Goal: Obtain resource: Obtain resource

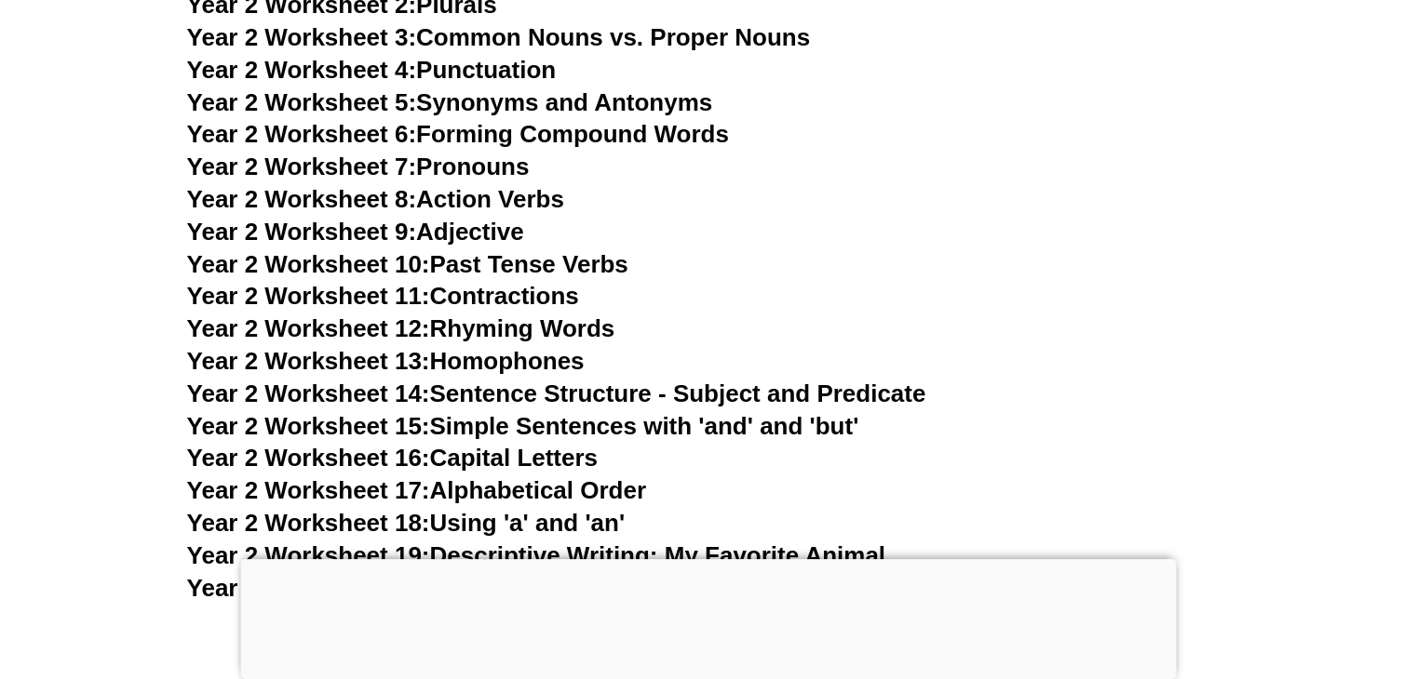
scroll to position [5942, 0]
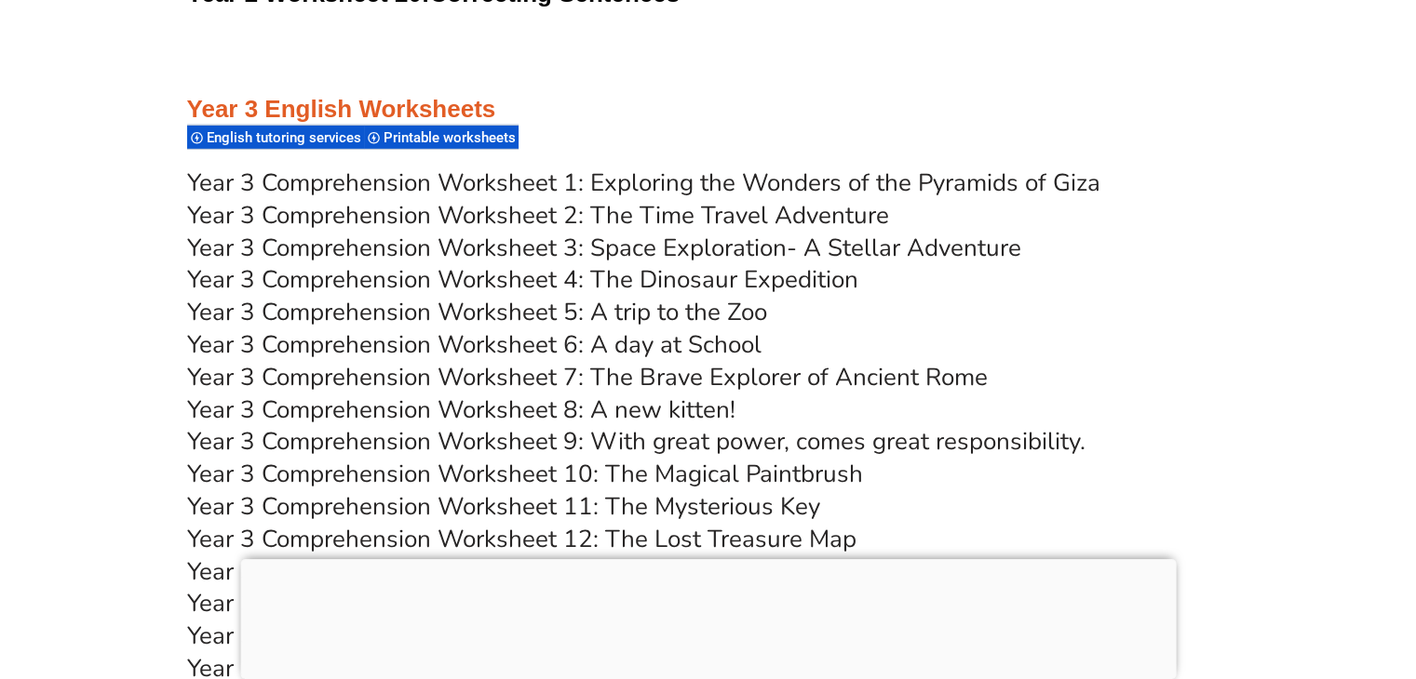
click at [720, 199] on link "Year 3 Comprehension Worksheet 1: Exploring the Wonders of the Pyramids of Giza" at bounding box center [643, 183] width 913 height 33
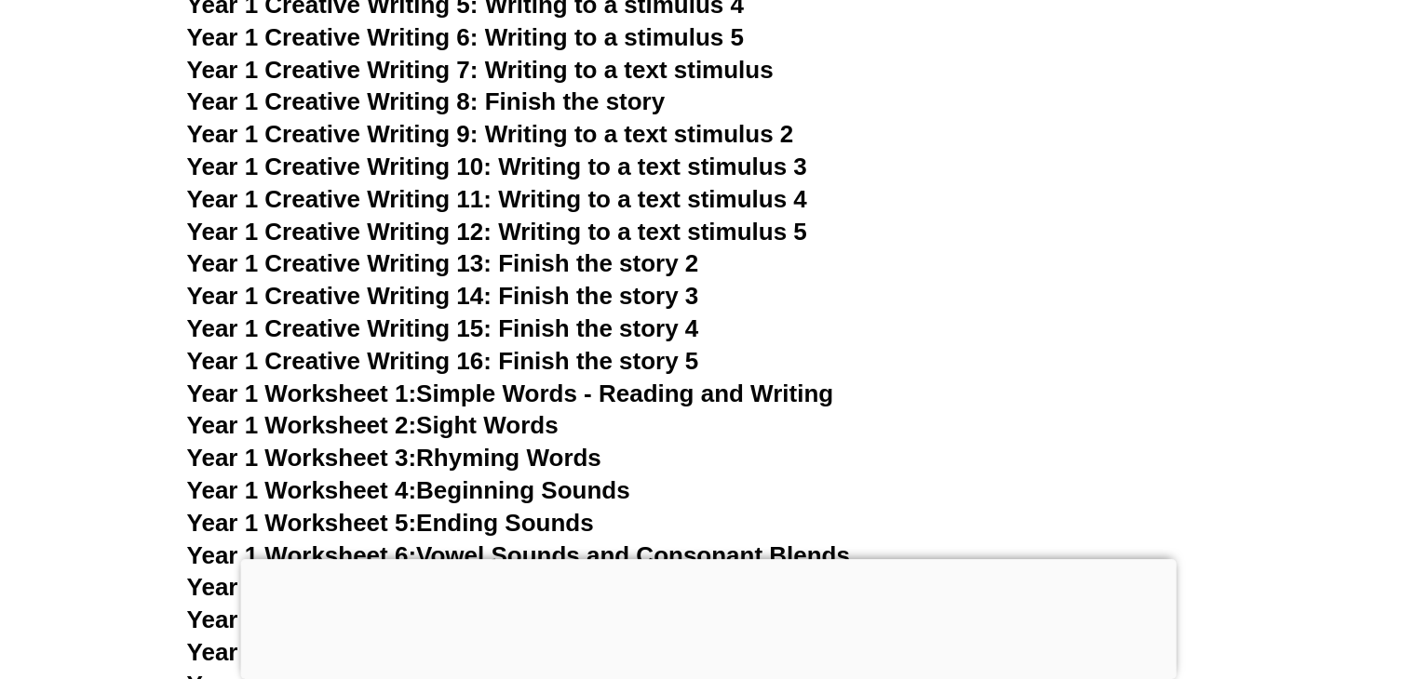
scroll to position [2971, 0]
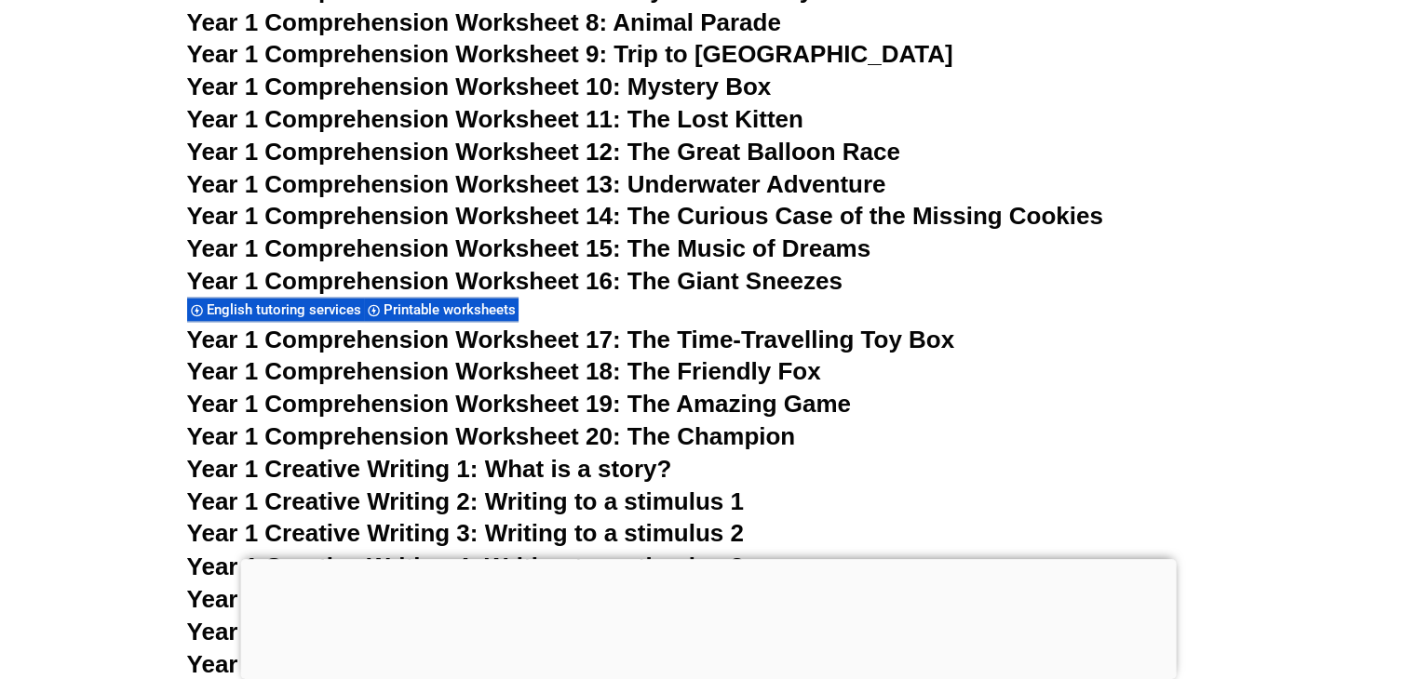
click at [718, 146] on span "Year 1 Comprehension Worksheet 12: The Great Balloon Race" at bounding box center [543, 152] width 713 height 28
click at [726, 23] on span "Year 1 Comprehension Worksheet 8: Animal Parade" at bounding box center [484, 22] width 594 height 28
click at [670, 181] on span "Year 1 Comprehension Worksheet 13: Underwater Adventure" at bounding box center [536, 184] width 699 height 28
click at [730, 272] on span "Year 1 Comprehension Worksheet 16: The Giant Sneezes" at bounding box center [514, 281] width 655 height 28
click at [730, 440] on span "Year 1 Comprehension Worksheet 20: The Champion" at bounding box center [491, 437] width 609 height 28
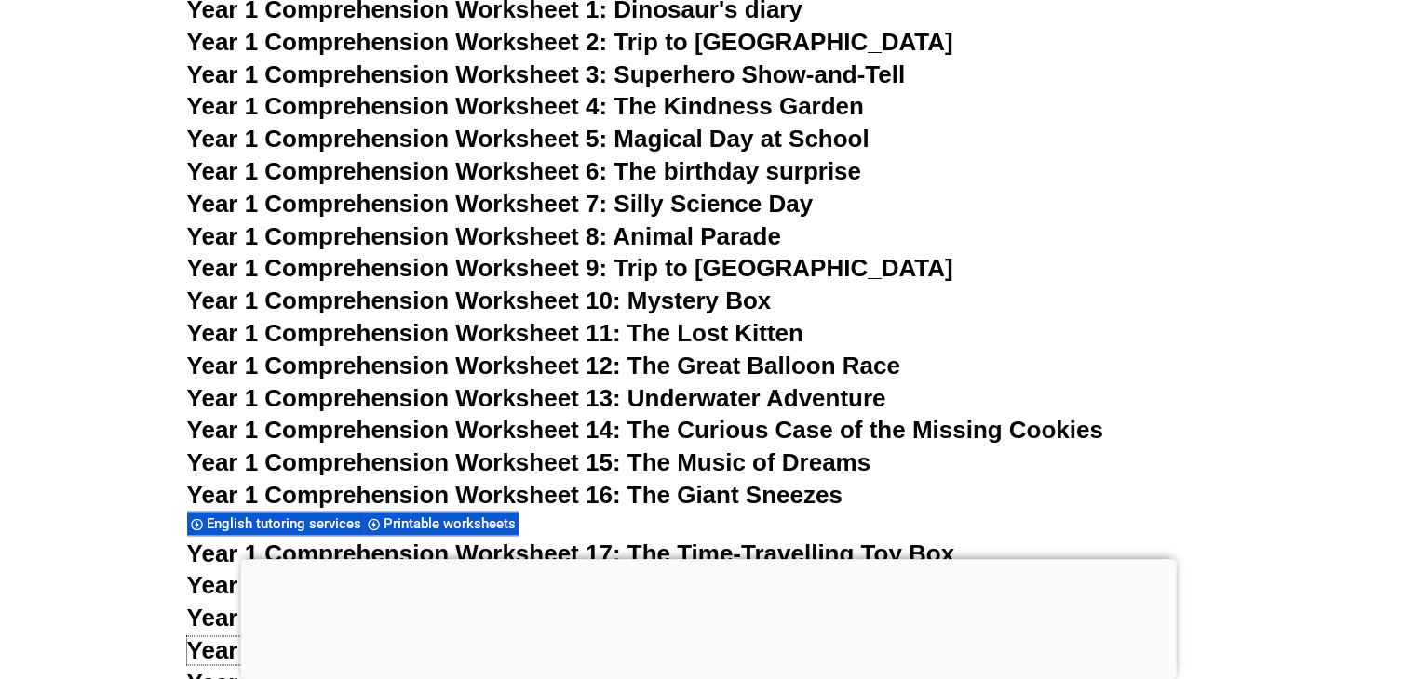
scroll to position [2711, 0]
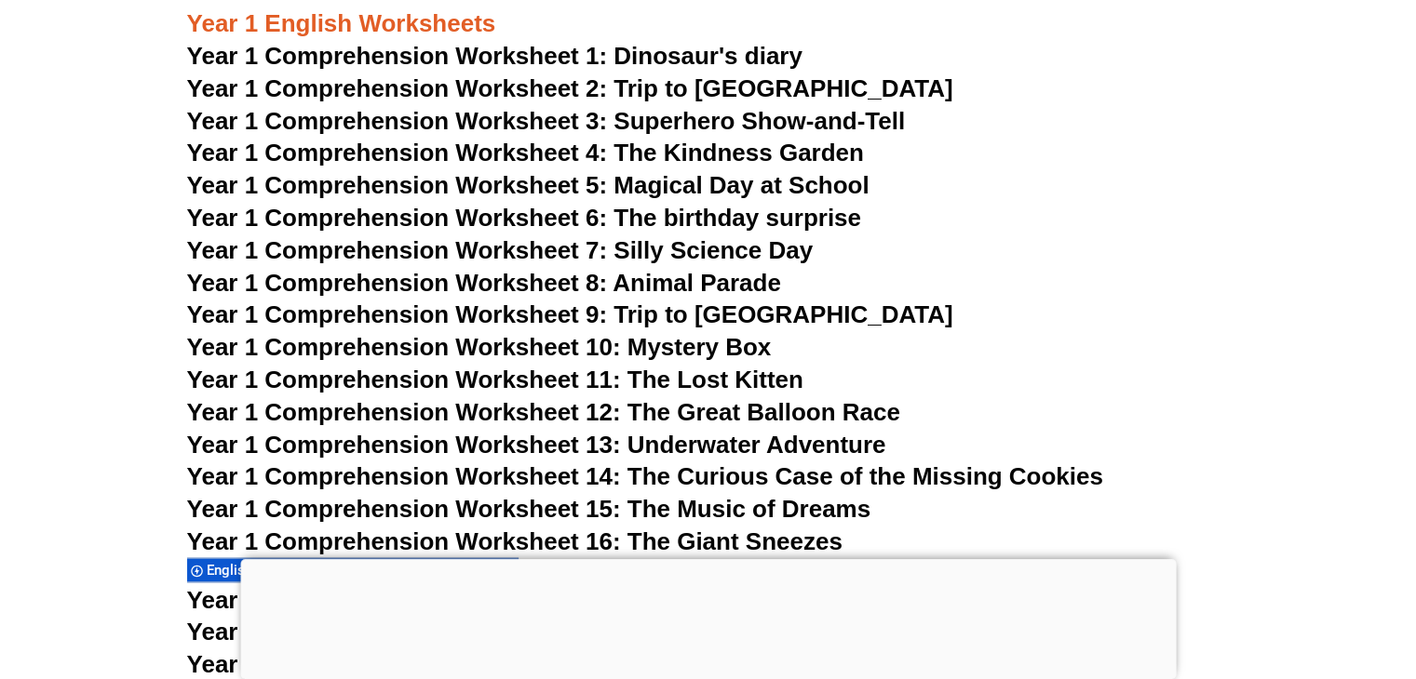
click at [775, 67] on span "Year 1 Comprehension Worksheet 1: Dinosaur's diary" at bounding box center [494, 56] width 615 height 28
click at [644, 146] on span "Year 1 Comprehension Worksheet 4: The Kindness Garden" at bounding box center [525, 153] width 677 height 28
